Goal: Task Accomplishment & Management: Use online tool/utility

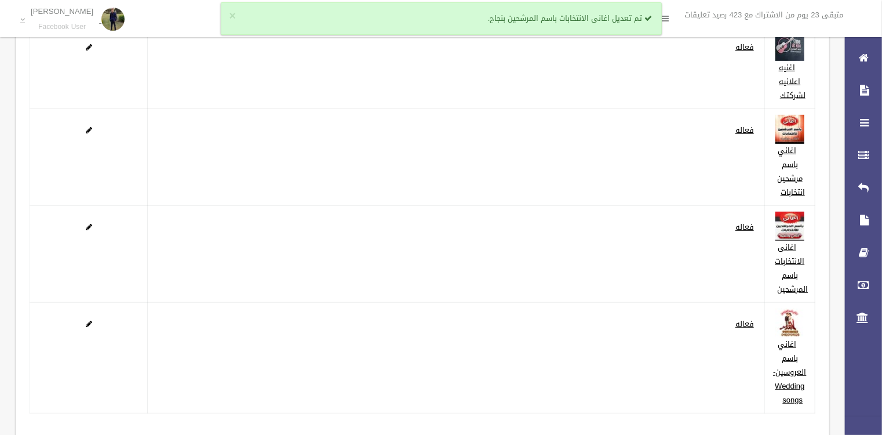
scroll to position [271, 0]
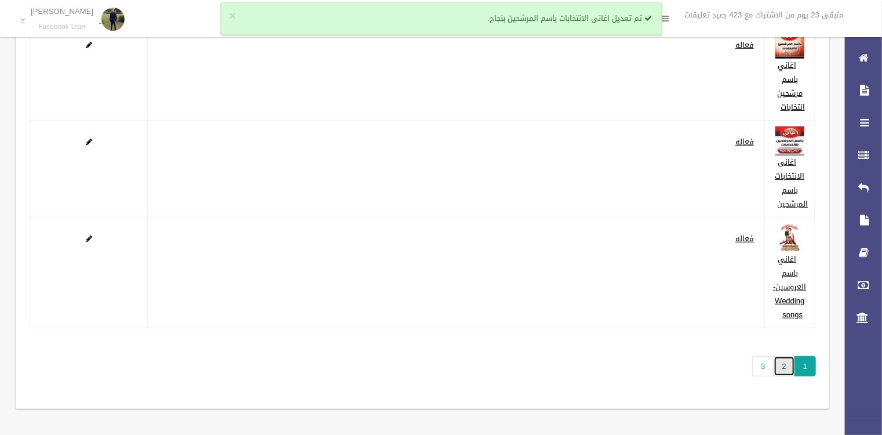
click at [779, 363] on link "2" at bounding box center [784, 366] width 21 height 20
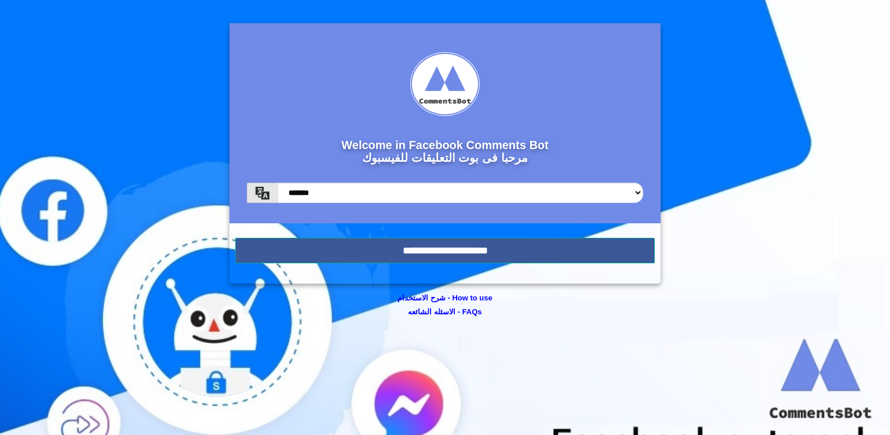
click at [504, 263] on form "Welcome in Facebook Comments Bot مرحبا فى بوت التعليقات للفيسبوك ******* ******…" at bounding box center [444, 153] width 431 height 260
click at [504, 258] on input "**********" at bounding box center [445, 250] width 420 height 25
